Goal: Task Accomplishment & Management: Manage account settings

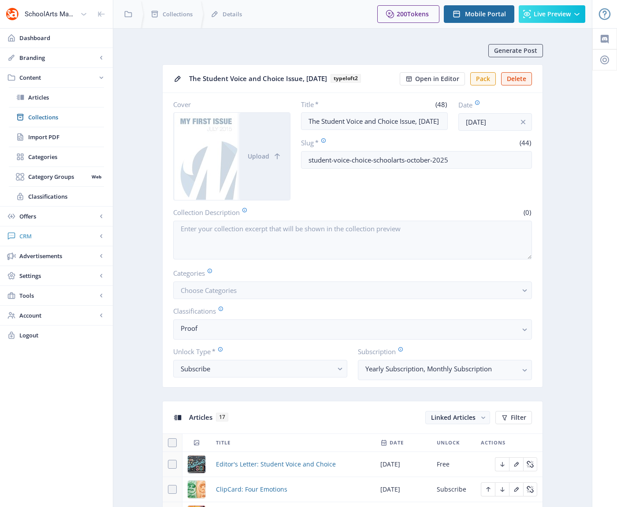
click at [28, 233] on span "CRM" at bounding box center [58, 236] width 78 height 9
click at [34, 138] on span "Readers" at bounding box center [66, 137] width 76 height 9
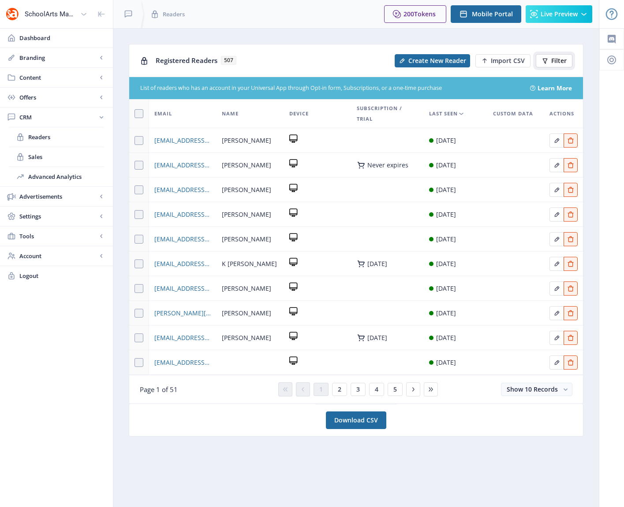
click at [559, 59] on span "Filter" at bounding box center [558, 60] width 15 height 7
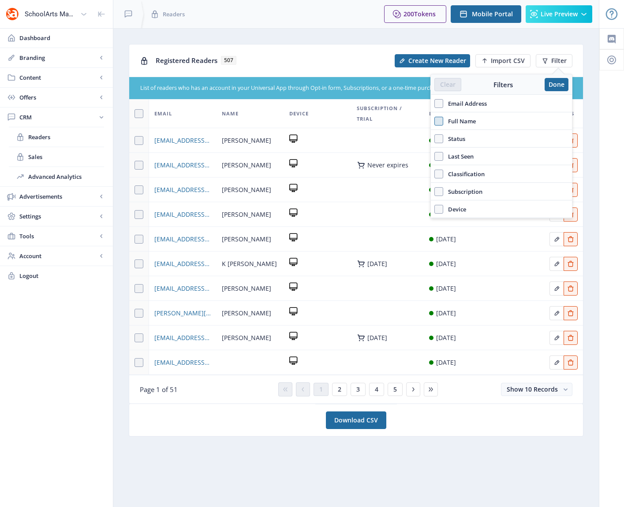
click at [440, 121] on span at bounding box center [438, 121] width 9 height 9
click at [435, 121] on input "Full Name" at bounding box center [434, 121] width 0 height 0
checkbox input "true"
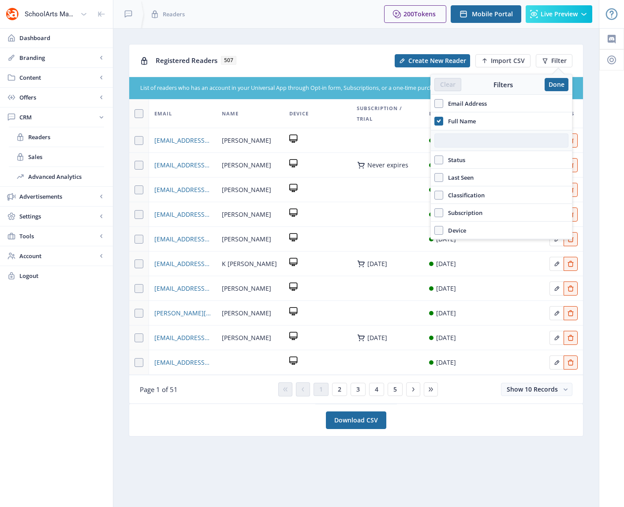
click at [450, 145] on input "text" at bounding box center [501, 141] width 134 height 14
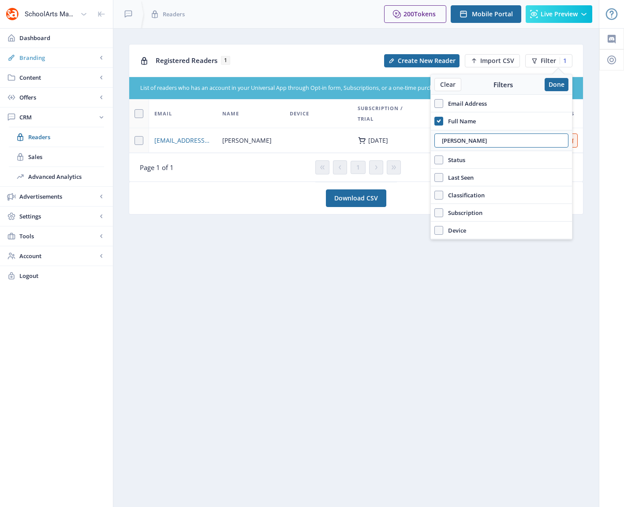
type input "[PERSON_NAME]"
click at [181, 140] on span "[EMAIL_ADDRESS][DOMAIN_NAME]" at bounding box center [182, 140] width 57 height 11
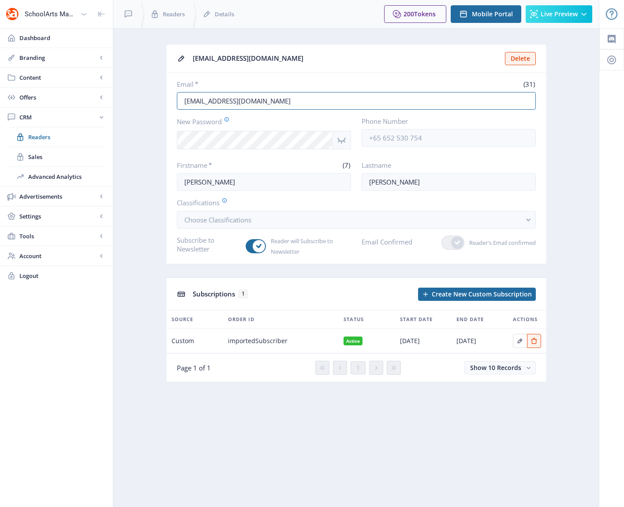
drag, startPoint x: 308, startPoint y: 98, endPoint x: 161, endPoint y: 96, distance: 147.2
click at [161, 96] on app-crm-reader "[EMAIL_ADDRESS][DOMAIN_NAME] Delete Email * (31) [EMAIL_ADDRESS][DOMAIN_NAME] N…" at bounding box center [356, 220] width 454 height 352
paste input "[PERSON_NAME][EMAIL_ADDRESS][PERSON_NAME][DOMAIN_NAME]"
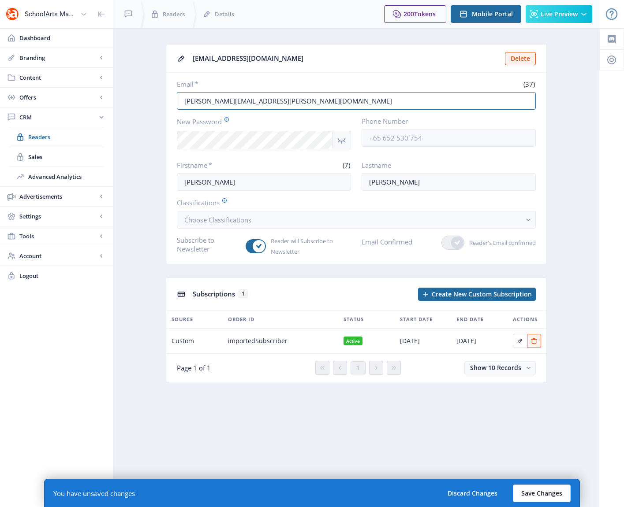
type input "[PERSON_NAME][EMAIL_ADDRESS][PERSON_NAME][DOMAIN_NAME]"
drag, startPoint x: 539, startPoint y: 487, endPoint x: 539, endPoint y: 494, distance: 7.1
click at [539, 494] on button "Save Changes" at bounding box center [542, 494] width 58 height 18
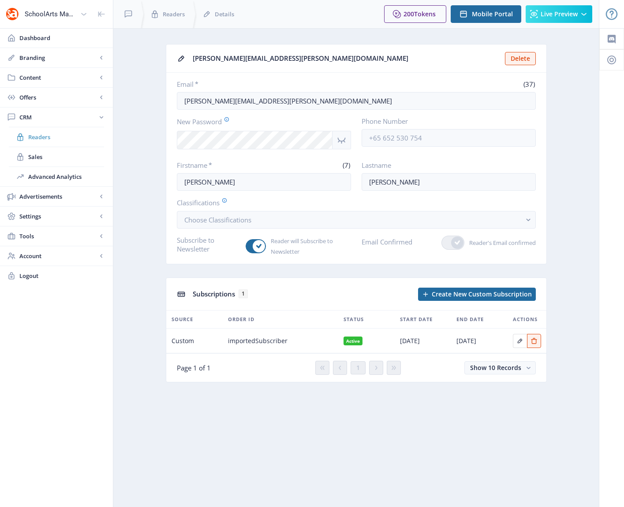
click at [45, 138] on span "Readers" at bounding box center [66, 137] width 76 height 9
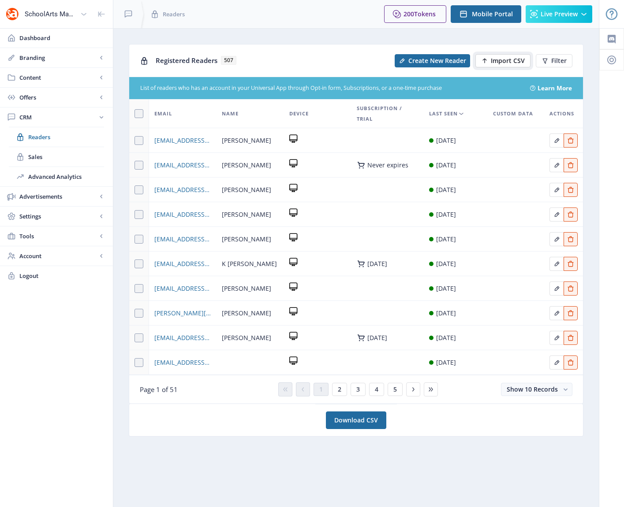
click at [493, 59] on span "Import CSV" at bounding box center [508, 60] width 34 height 7
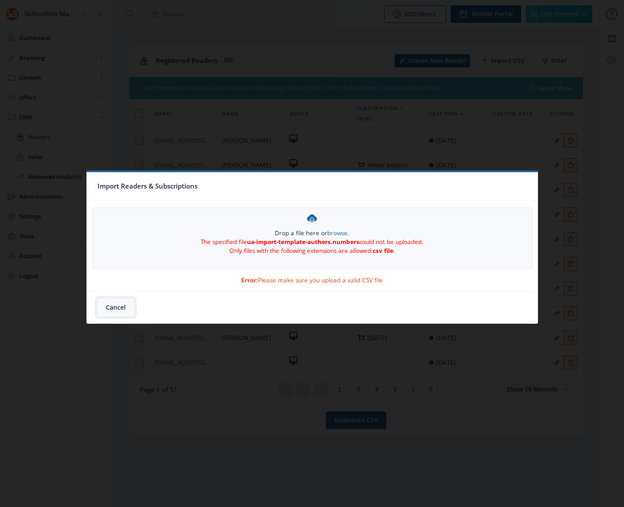
click at [118, 310] on button "Cancel" at bounding box center [115, 308] width 37 height 18
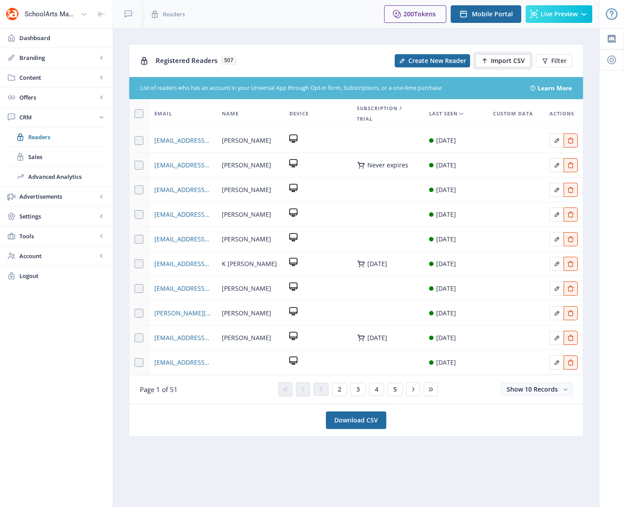
click at [510, 59] on span "Import CSV" at bounding box center [508, 60] width 34 height 7
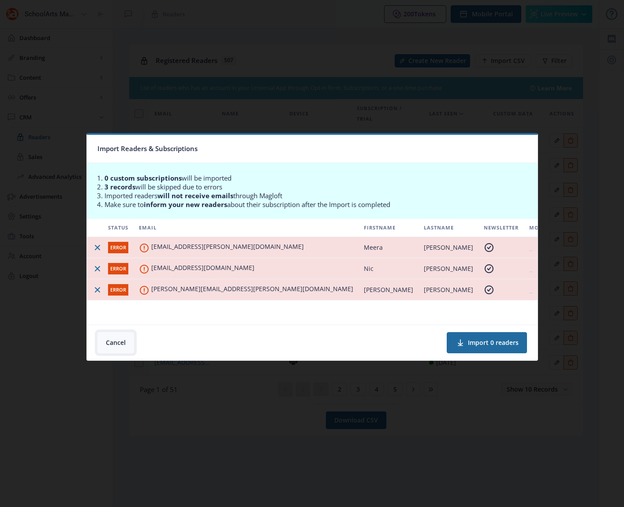
click at [112, 340] on button "Cancel" at bounding box center [115, 342] width 37 height 21
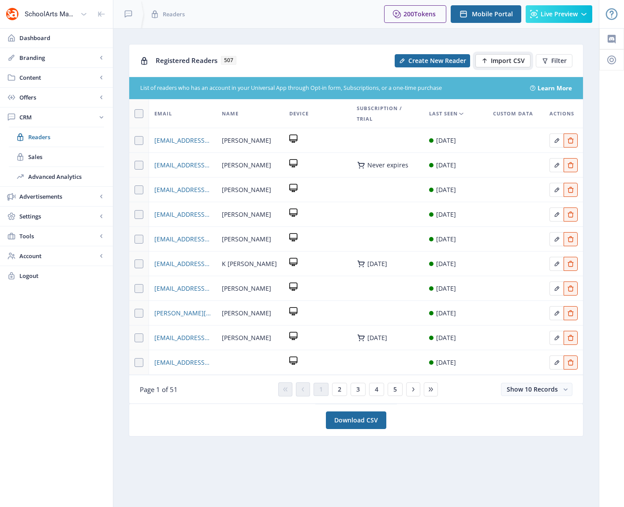
click at [501, 63] on span "Import CSV" at bounding box center [508, 60] width 34 height 7
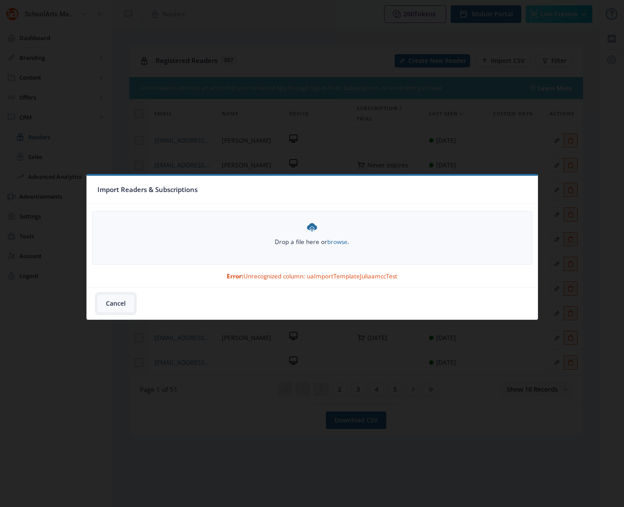
click at [115, 303] on button "Cancel" at bounding box center [115, 304] width 37 height 18
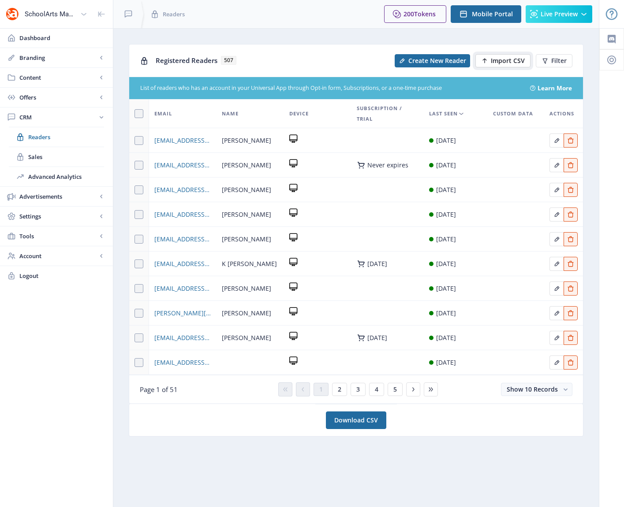
click at [490, 59] on button "Import CSV" at bounding box center [502, 60] width 55 height 13
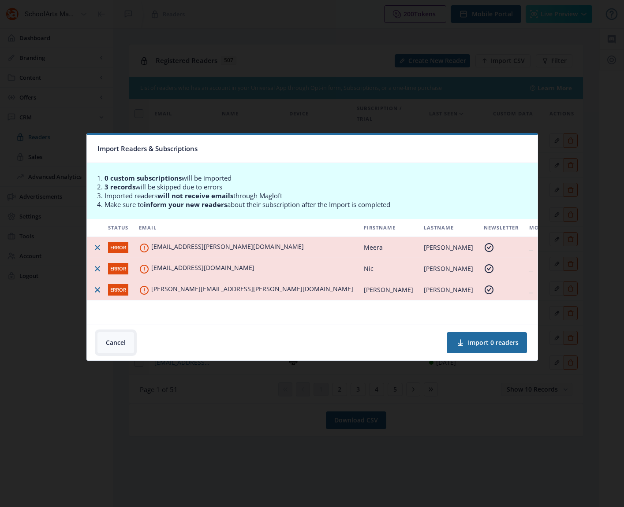
click at [113, 341] on button "Cancel" at bounding box center [115, 342] width 37 height 21
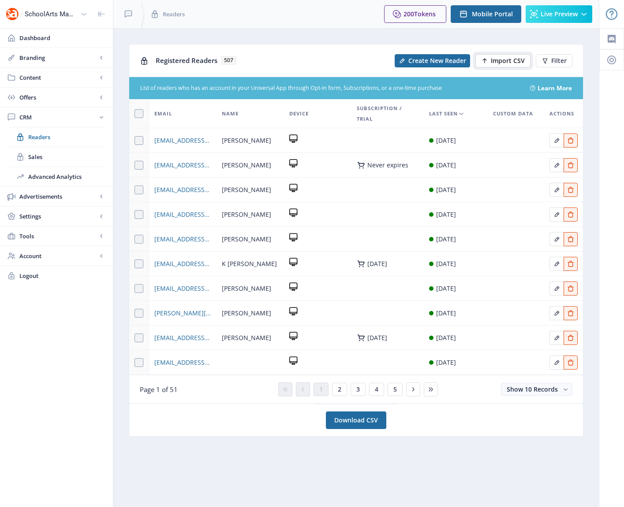
click at [498, 59] on span "Import CSV" at bounding box center [508, 60] width 34 height 7
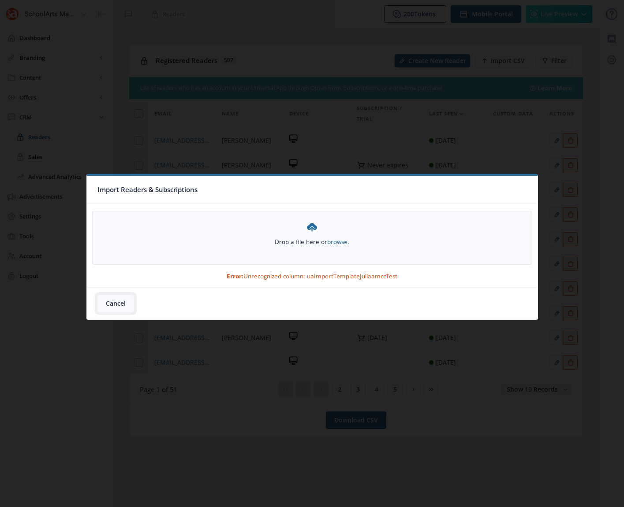
click at [115, 299] on button "Cancel" at bounding box center [115, 304] width 37 height 18
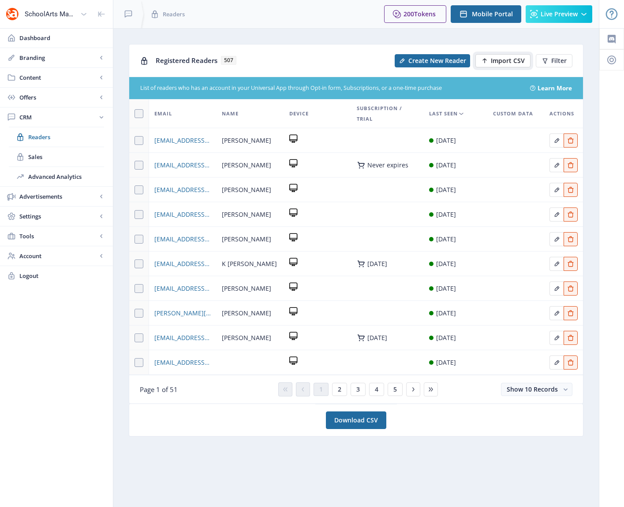
click at [515, 60] on span "Import CSV" at bounding box center [508, 60] width 34 height 7
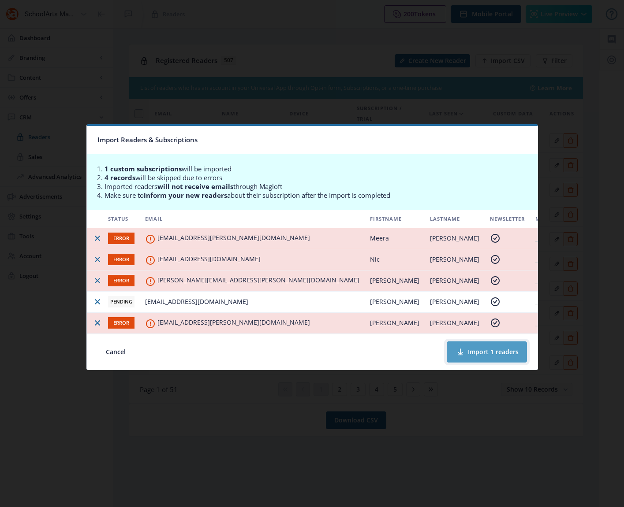
click at [476, 353] on button "Import 1 readers" at bounding box center [486, 352] width 80 height 21
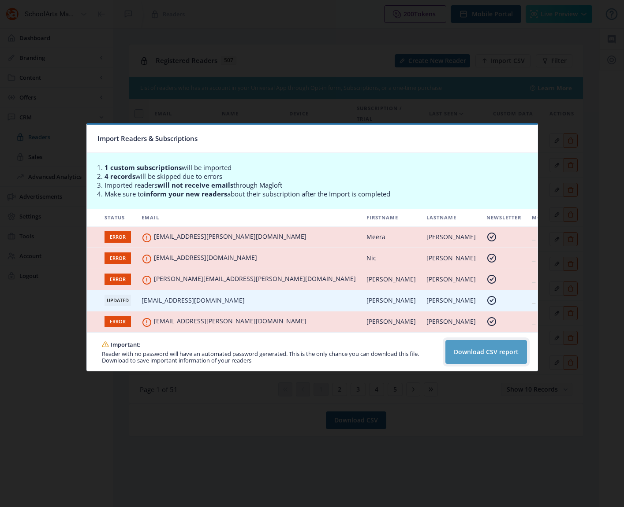
click at [477, 361] on button "Download CSV report" at bounding box center [486, 352] width 82 height 24
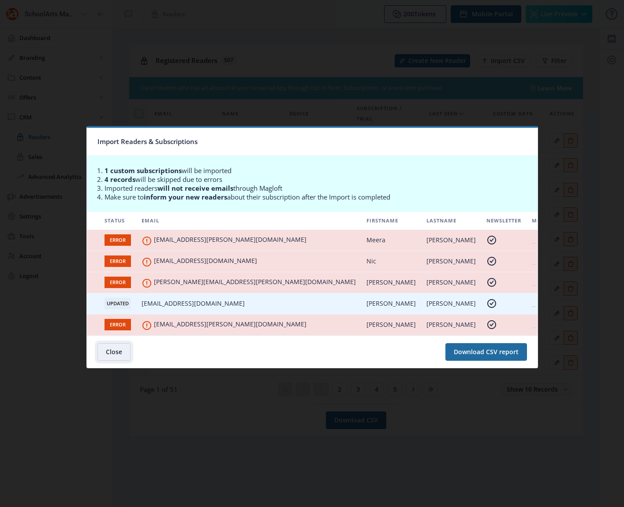
drag, startPoint x: 109, startPoint y: 353, endPoint x: 123, endPoint y: 353, distance: 13.7
click at [112, 353] on button "Close" at bounding box center [113, 352] width 33 height 18
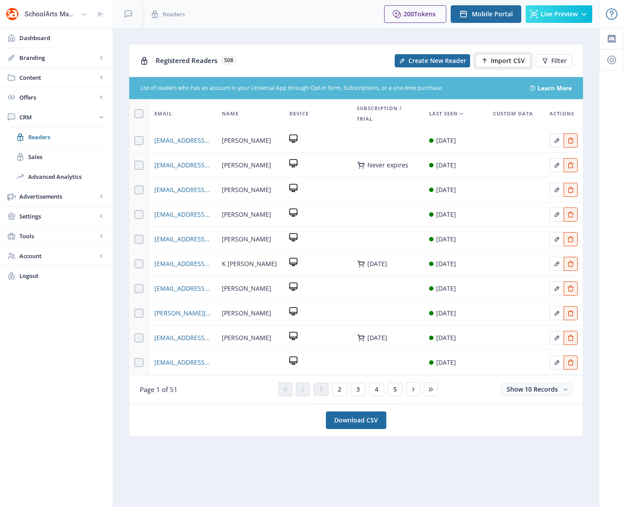
click at [498, 61] on span "Import CSV" at bounding box center [508, 60] width 34 height 7
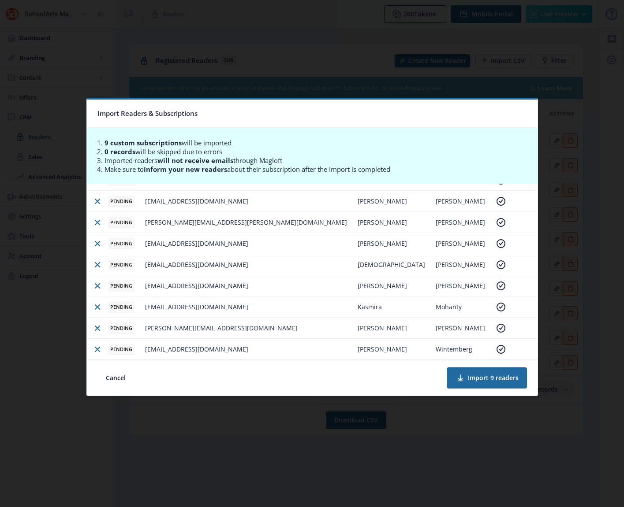
scroll to position [39, 0]
click at [473, 380] on button "Import 9 readers" at bounding box center [486, 378] width 80 height 21
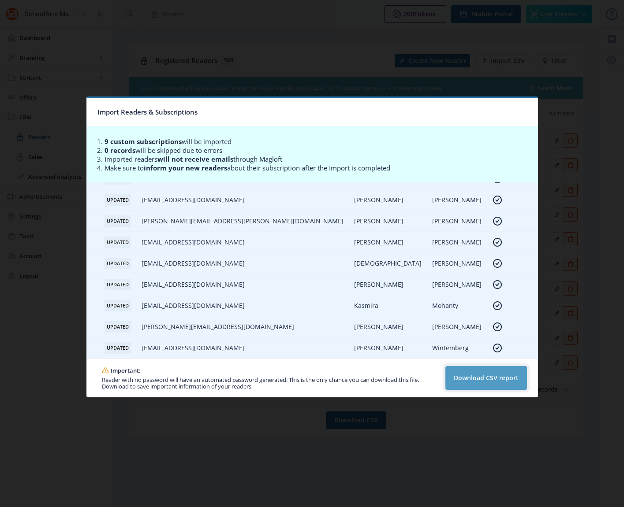
click at [462, 383] on button "Download CSV report" at bounding box center [486, 378] width 82 height 24
